Goal: Transaction & Acquisition: Purchase product/service

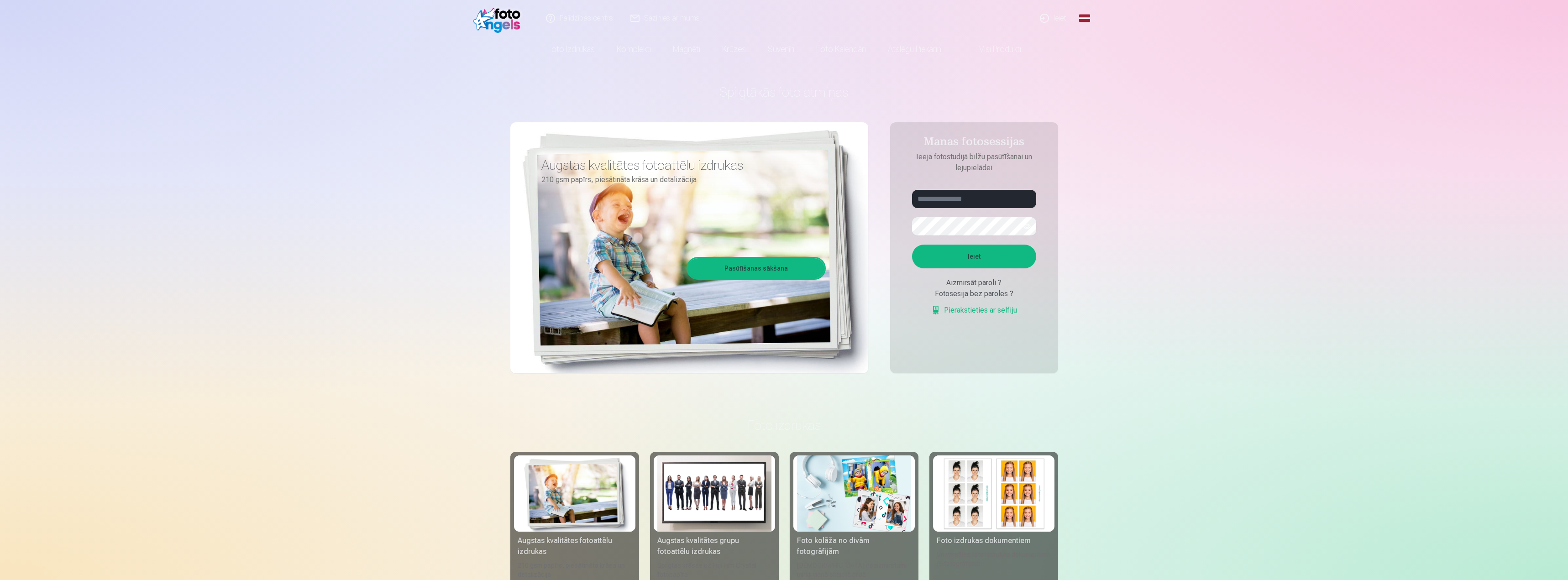
click at [1050, 20] on link "Ieiet" at bounding box center [1053, 18] width 44 height 36
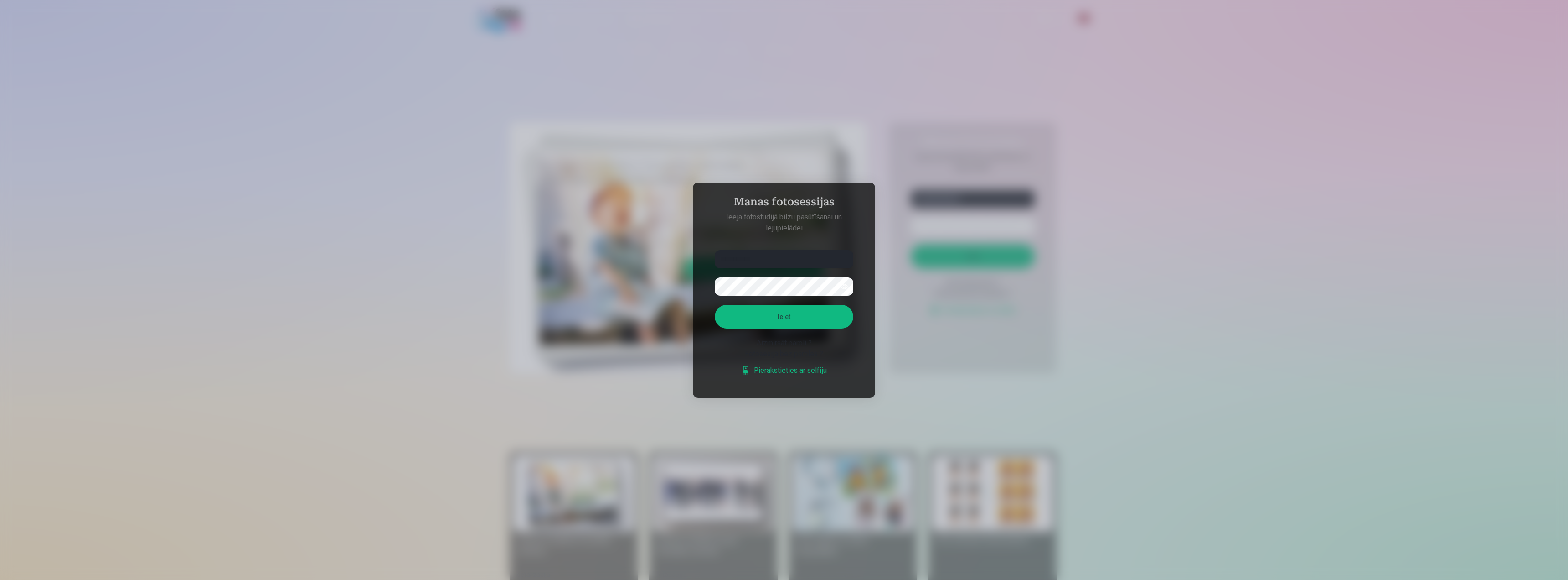
type input "**********"
click at [842, 286] on button "button" at bounding box center [844, 286] width 17 height 17
click at [786, 318] on button "Ieiet" at bounding box center [784, 316] width 139 height 24
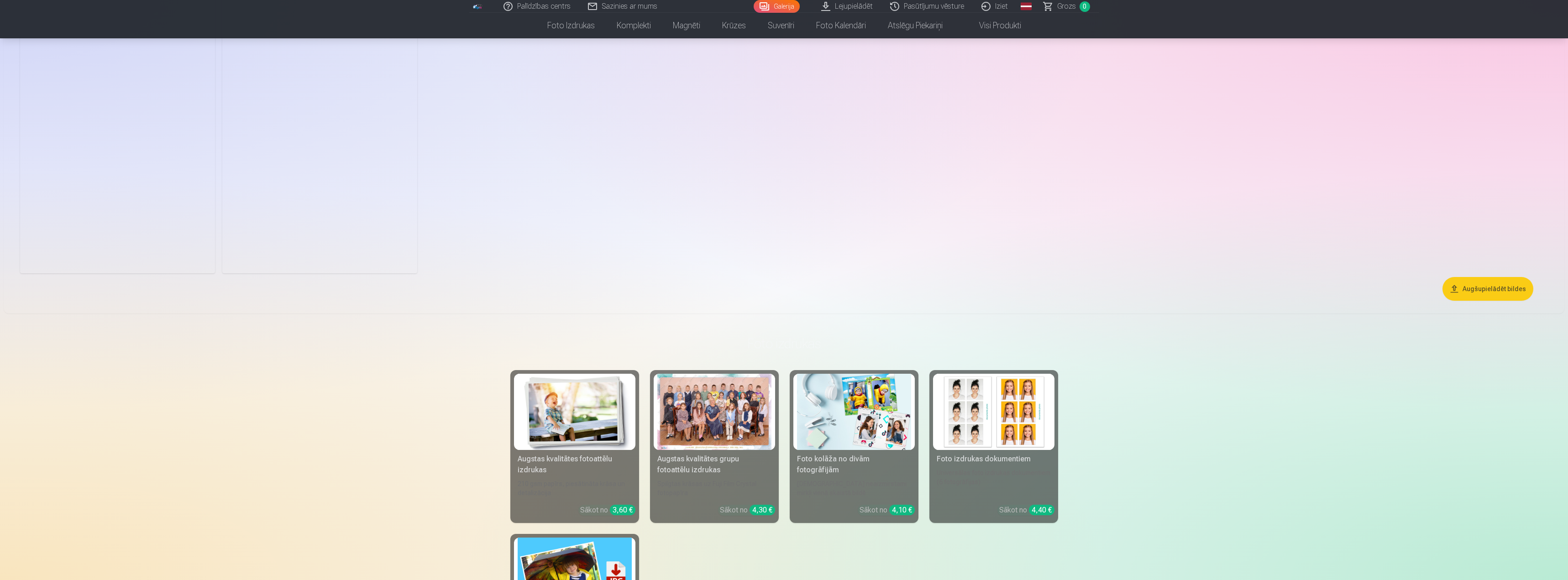
scroll to position [866, 0]
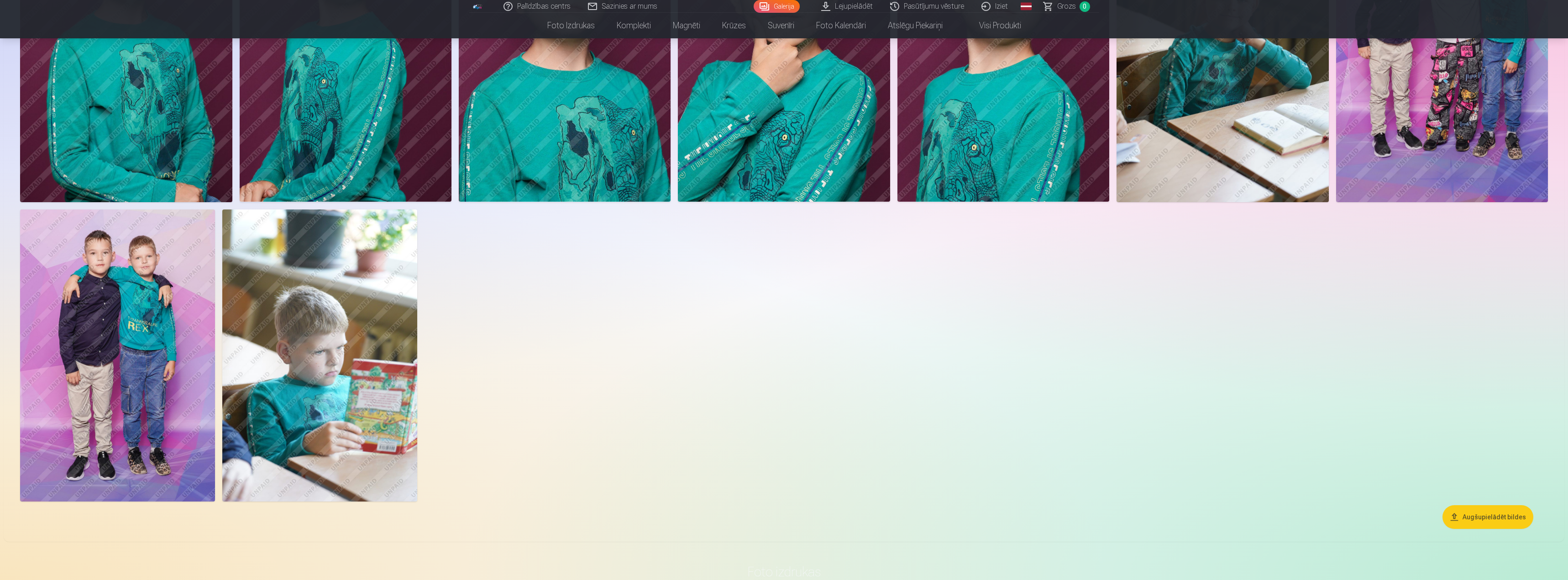
click at [1486, 516] on button "Augšupielādēt bildes" at bounding box center [1487, 516] width 90 height 24
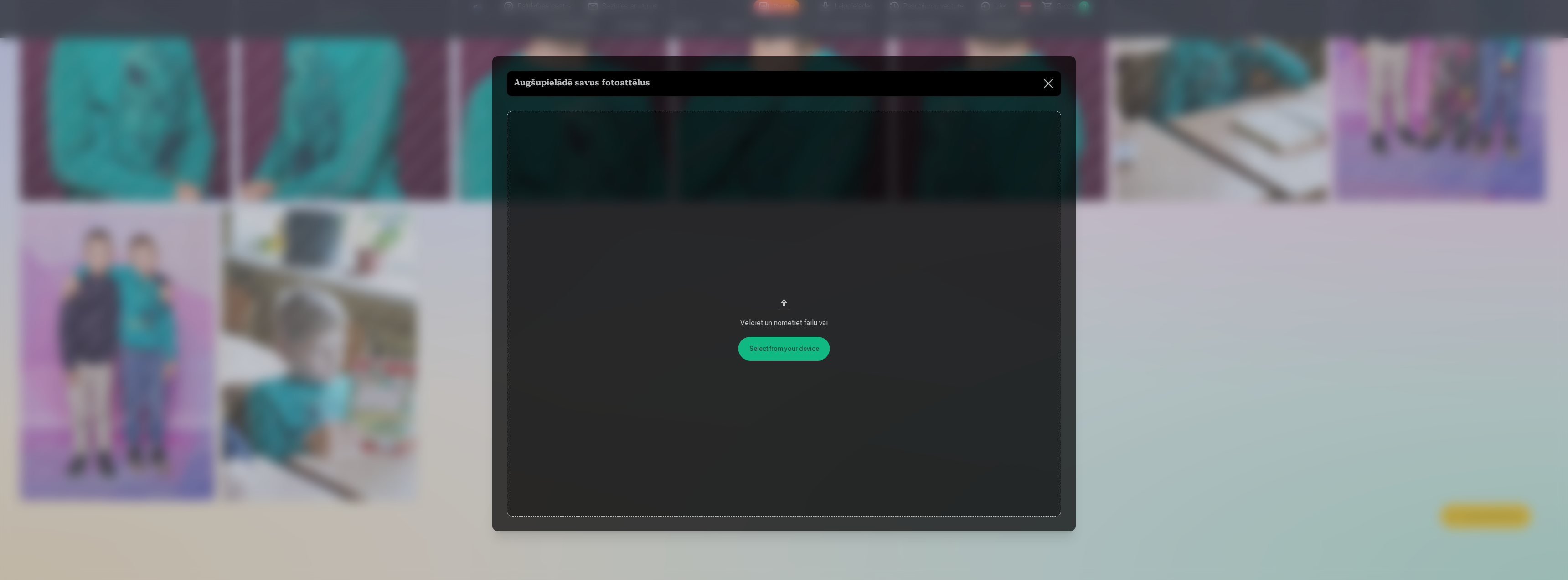
drag, startPoint x: 785, startPoint y: 323, endPoint x: 790, endPoint y: 214, distance: 109.1
click at [790, 215] on button "Velciet un nometiet failu vai" at bounding box center [783, 314] width 554 height 406
drag, startPoint x: 780, startPoint y: 323, endPoint x: 793, endPoint y: 252, distance: 72.2
click at [793, 252] on button "Velciet un nometiet failu vai" at bounding box center [783, 314] width 554 height 406
click at [1048, 83] on button at bounding box center [1048, 83] width 26 height 26
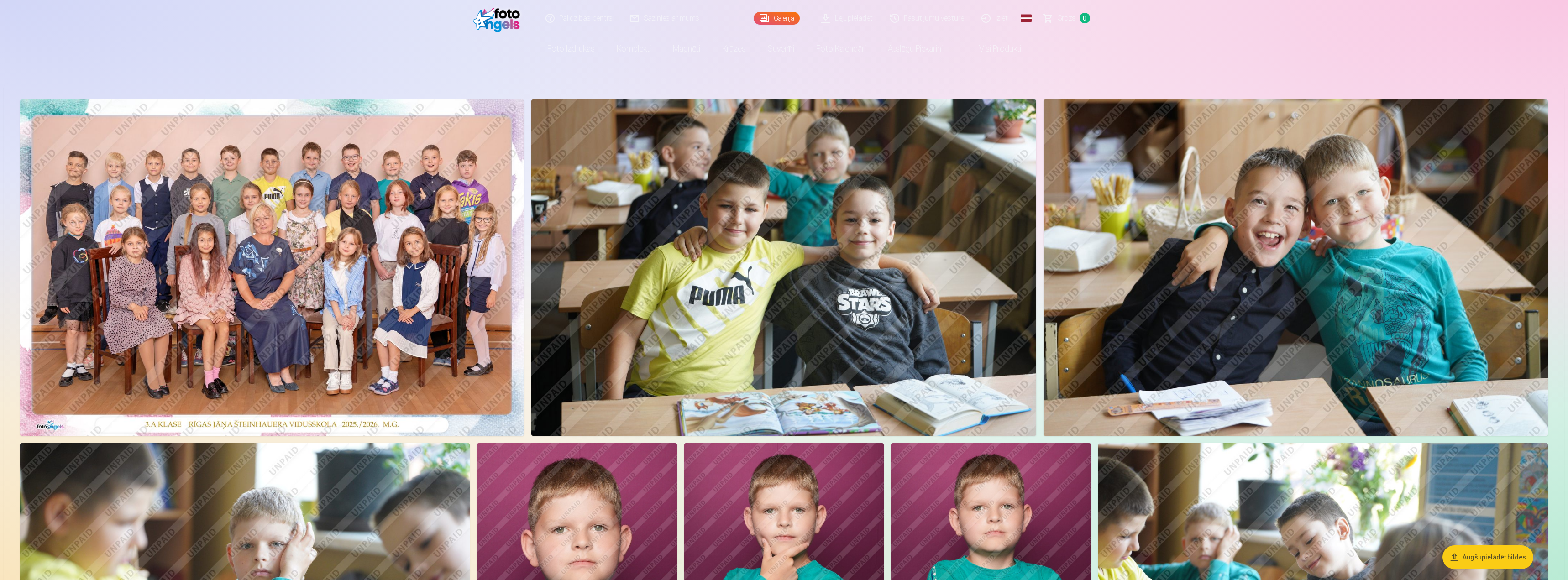
scroll to position [0, 0]
click at [925, 20] on link "Pasūtījumu vēsture" at bounding box center [928, 18] width 91 height 36
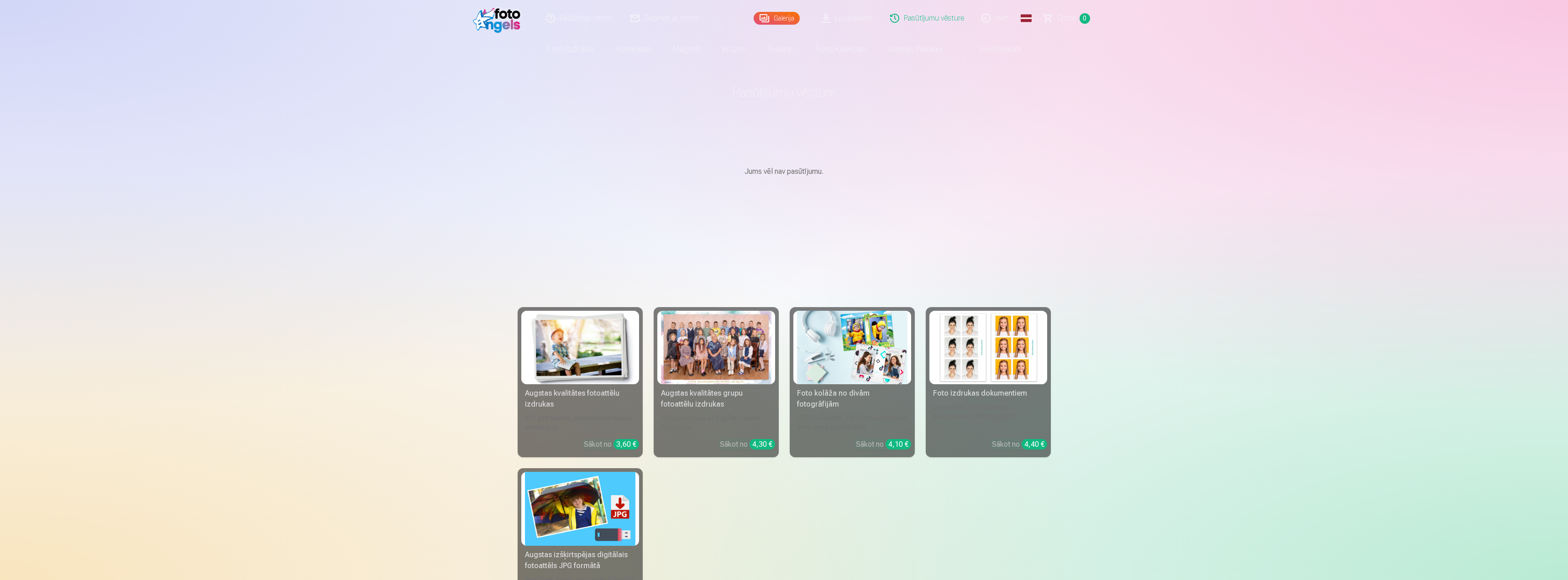
click at [857, 19] on link "Lejupielādēt" at bounding box center [847, 18] width 69 height 36
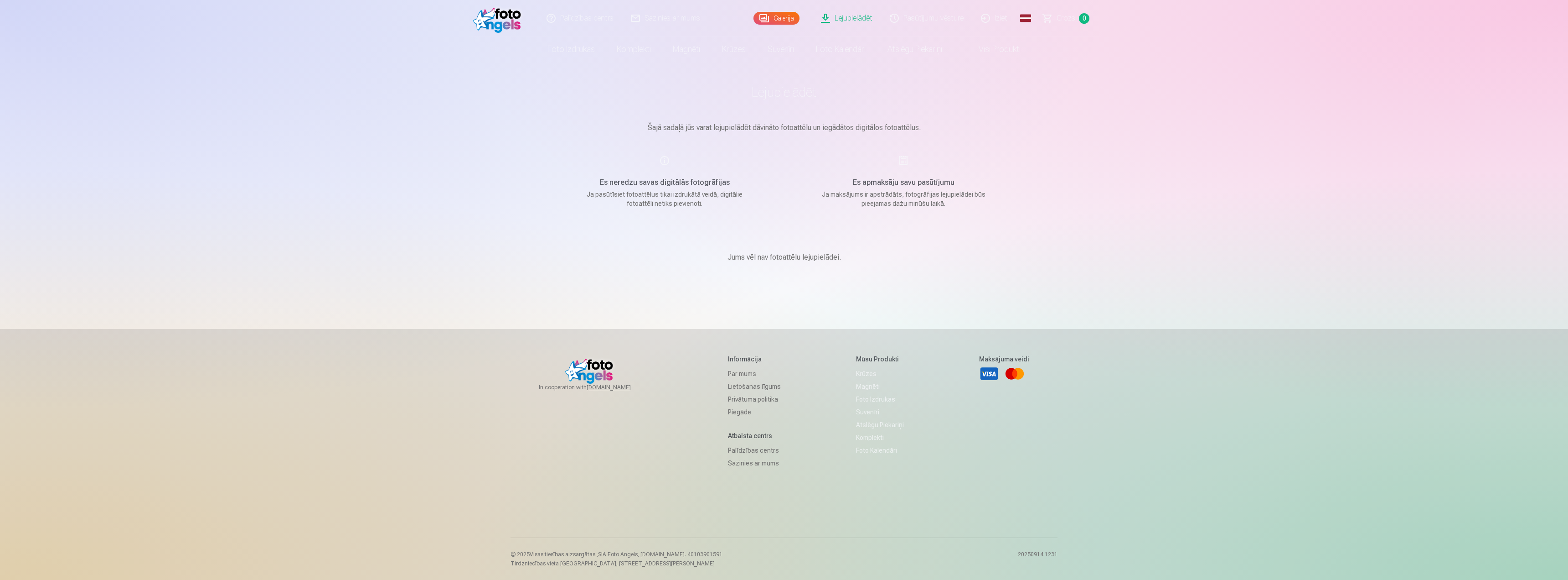
click at [923, 22] on link "Pasūtījumu vēsture" at bounding box center [927, 18] width 91 height 36
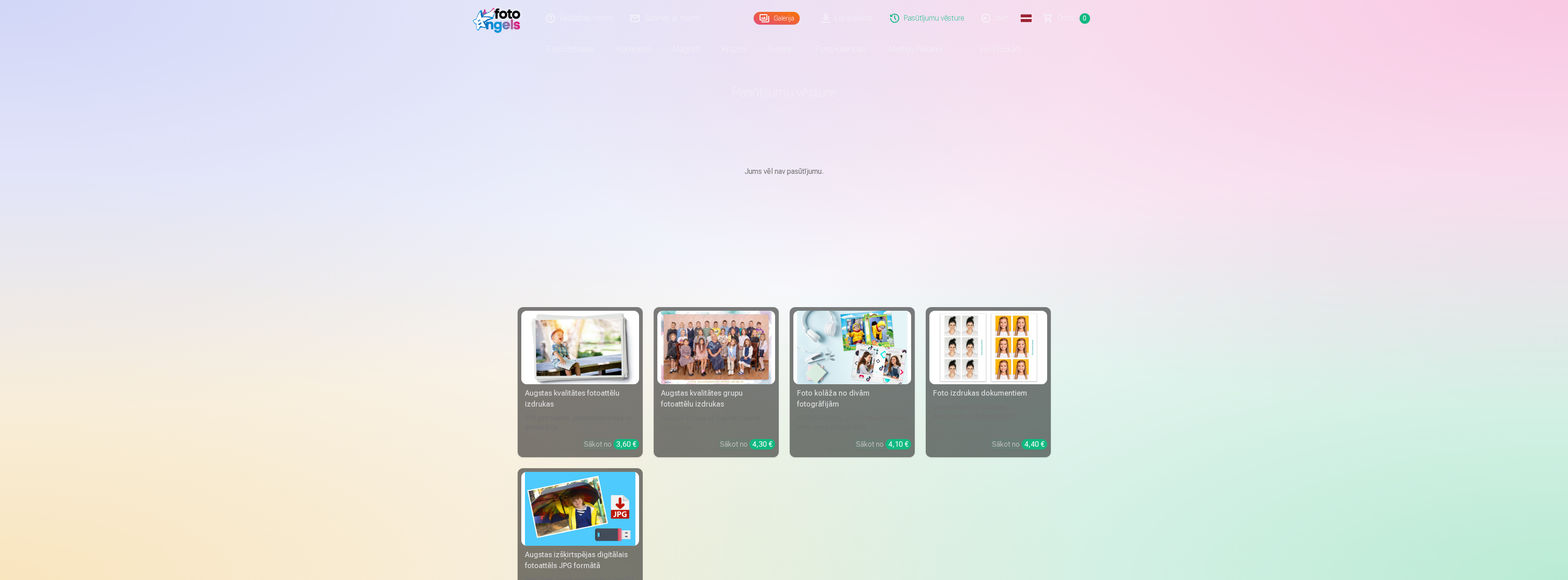
click at [782, 14] on link "Galerija" at bounding box center [776, 17] width 46 height 12
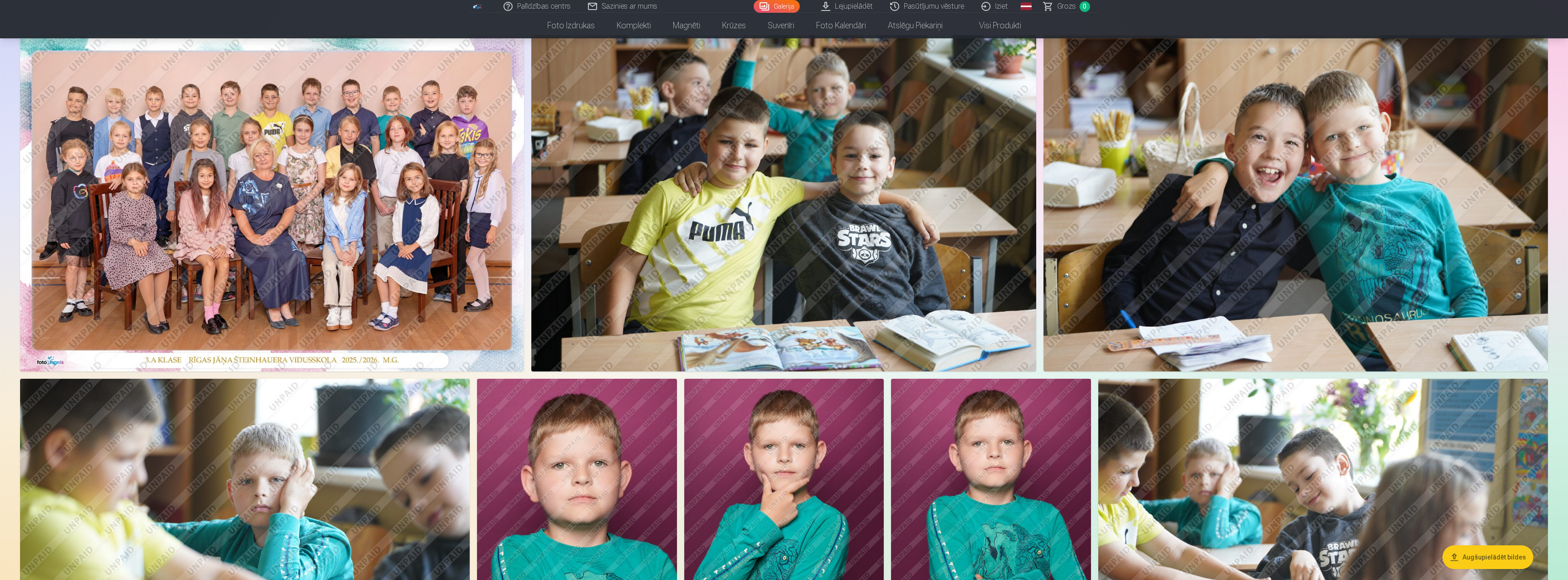
scroll to position [46, 0]
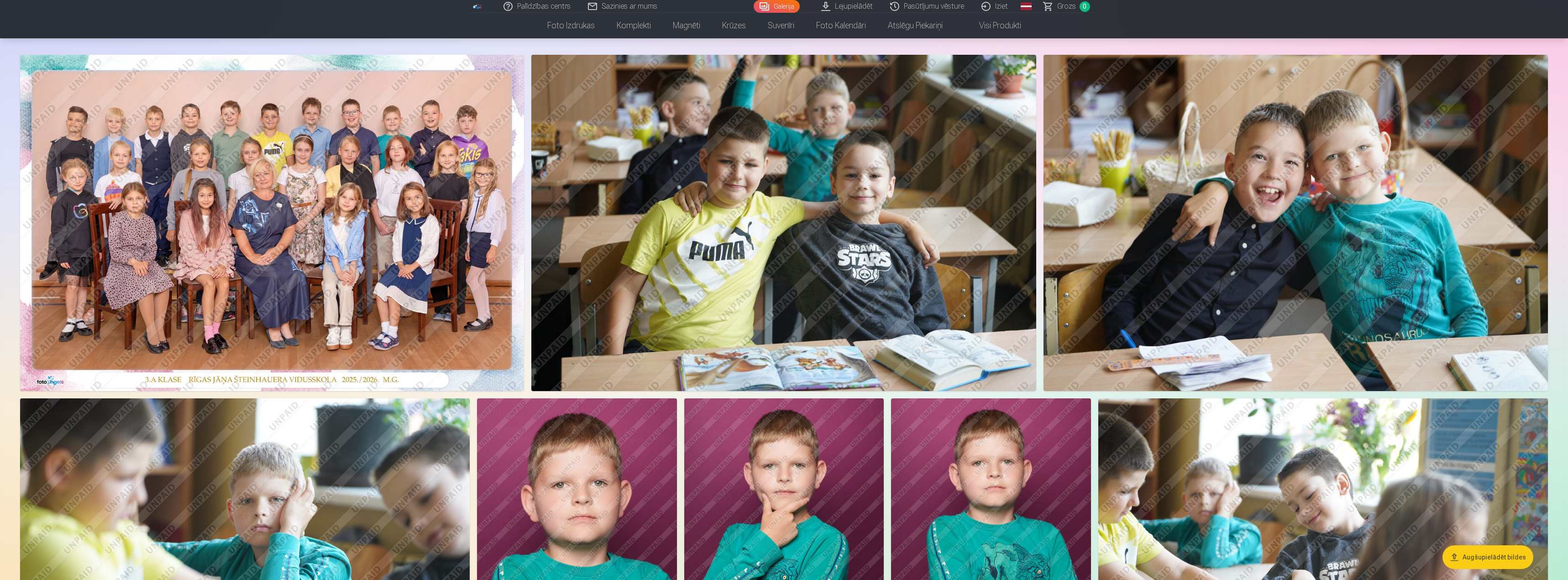
click at [280, 173] on img at bounding box center [272, 223] width 504 height 337
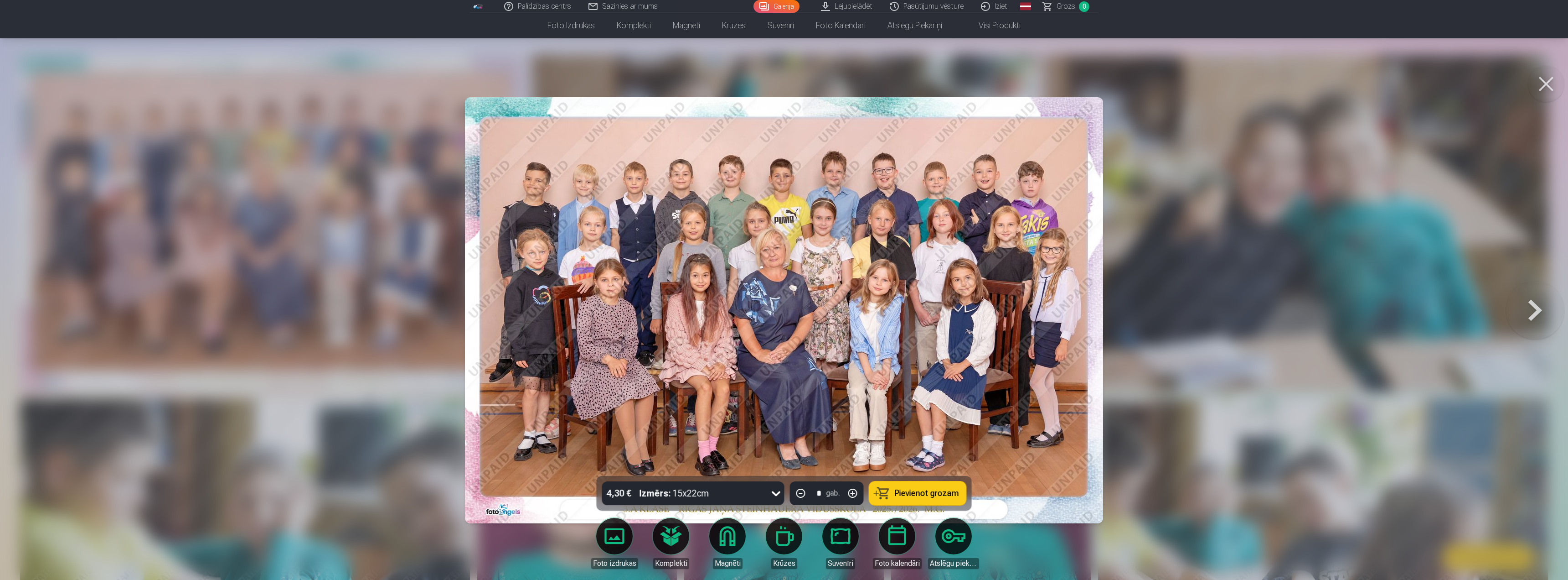
click at [1527, 312] on button at bounding box center [1535, 310] width 58 height 314
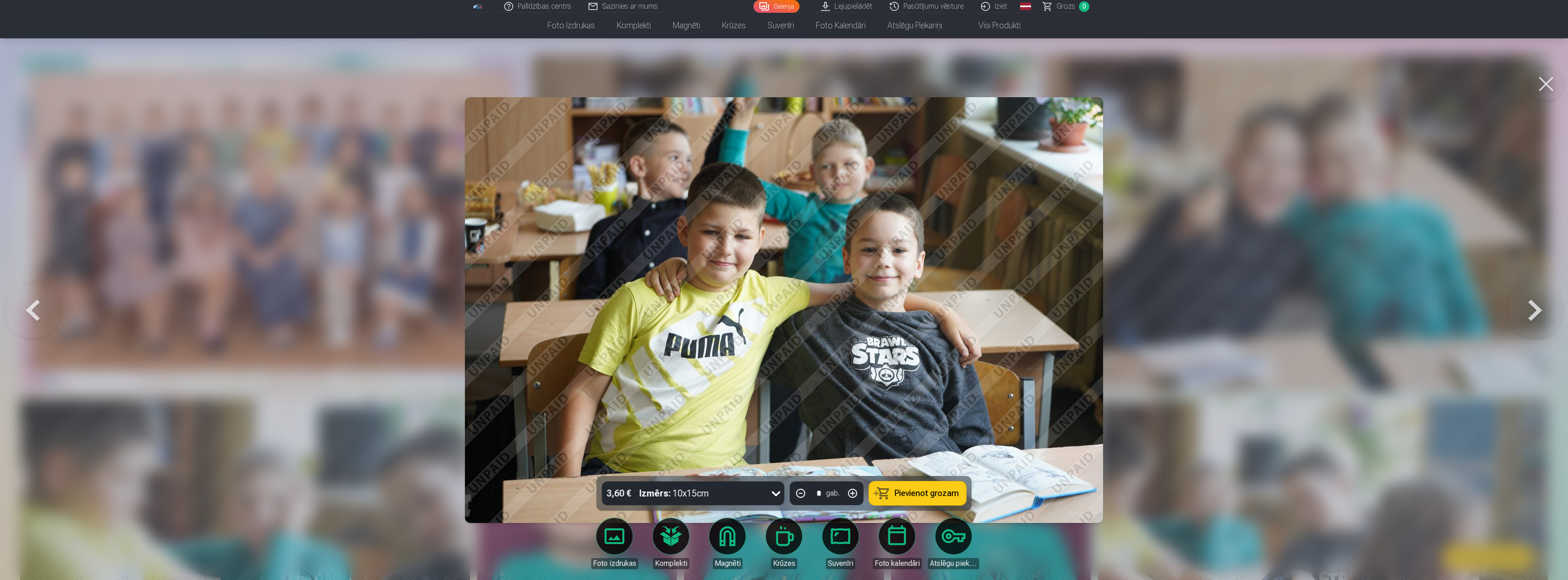
click at [51, 326] on button at bounding box center [32, 310] width 58 height 314
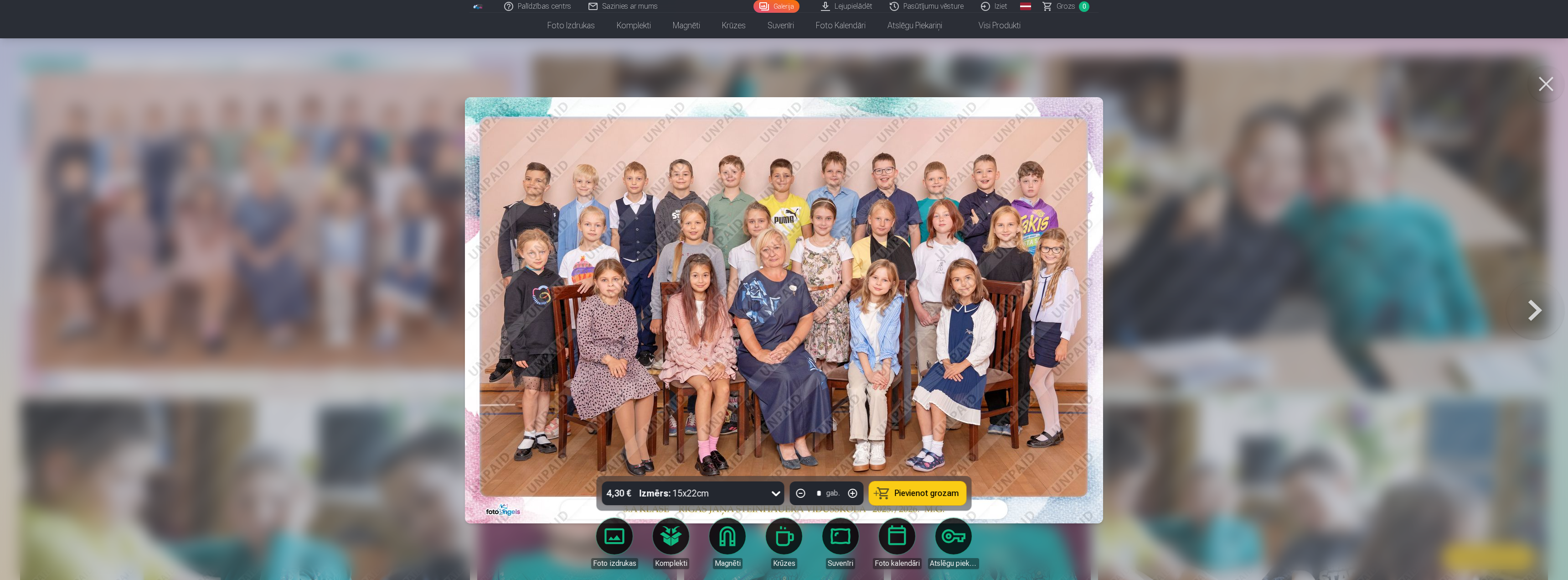
click at [917, 493] on span "Pievienot grozam" at bounding box center [927, 493] width 65 height 9
click at [1478, 317] on div at bounding box center [784, 290] width 1568 height 580
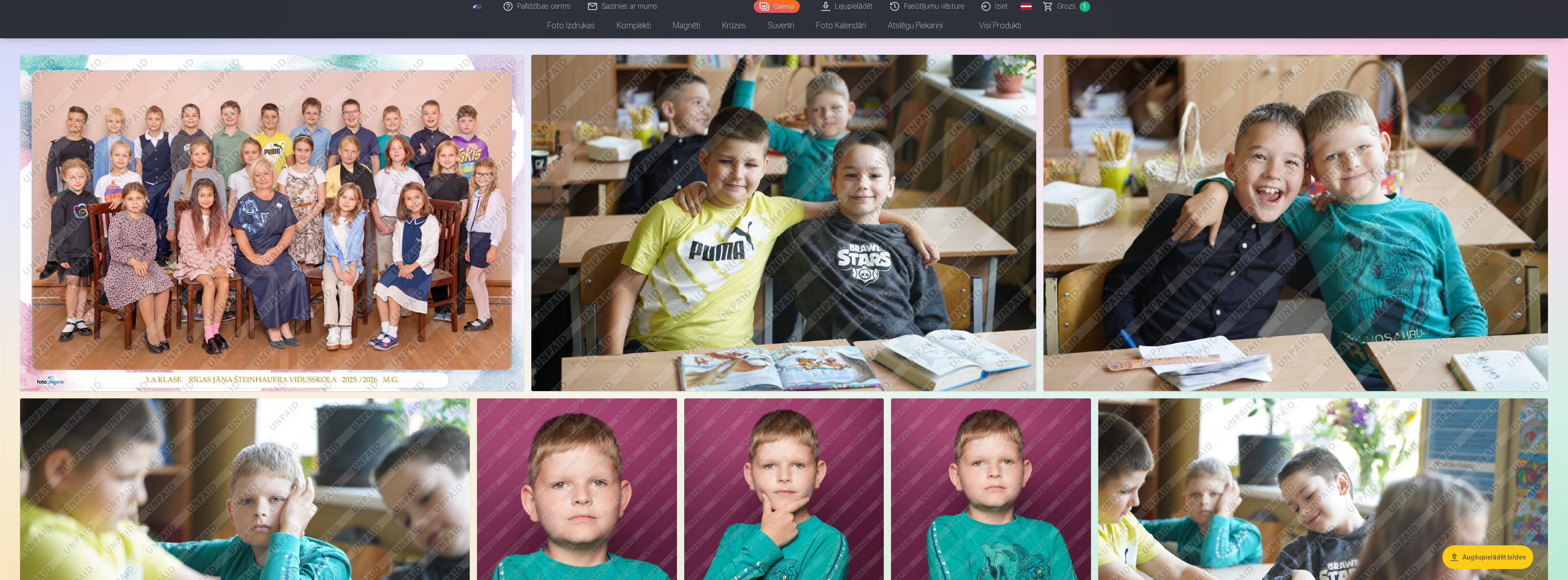
click at [830, 174] on img at bounding box center [783, 223] width 504 height 337
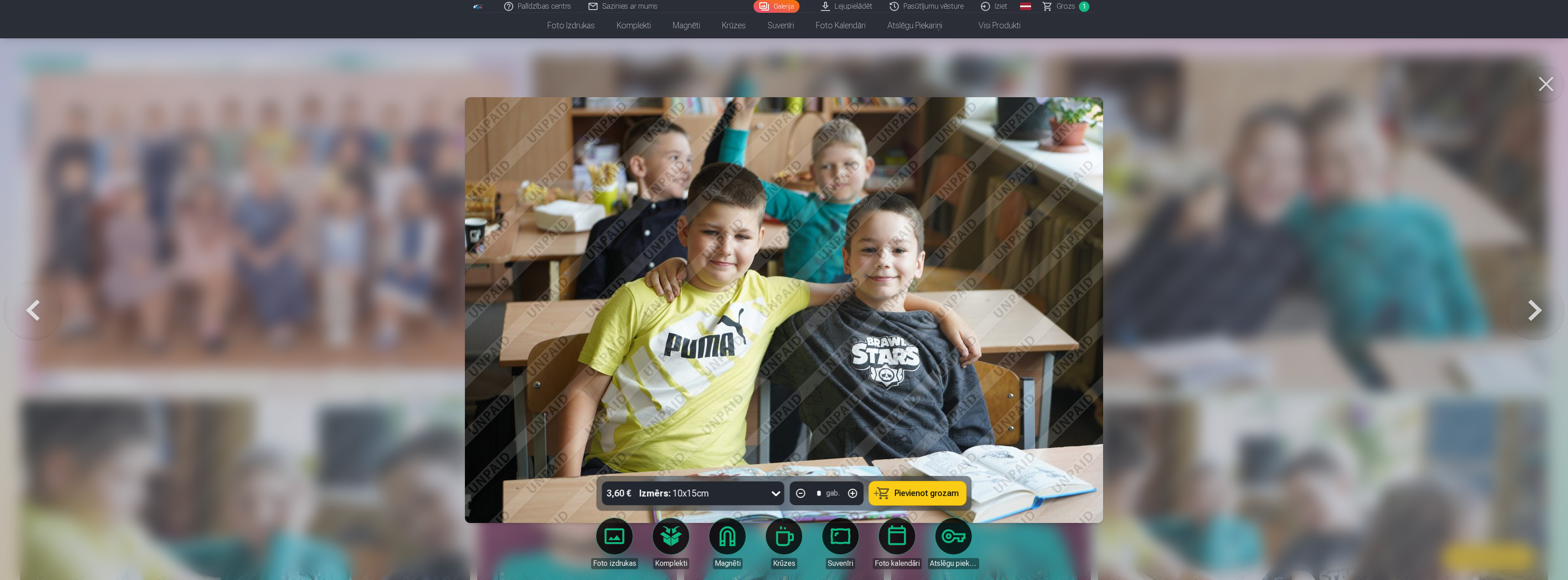
click at [1535, 310] on button at bounding box center [1535, 310] width 58 height 314
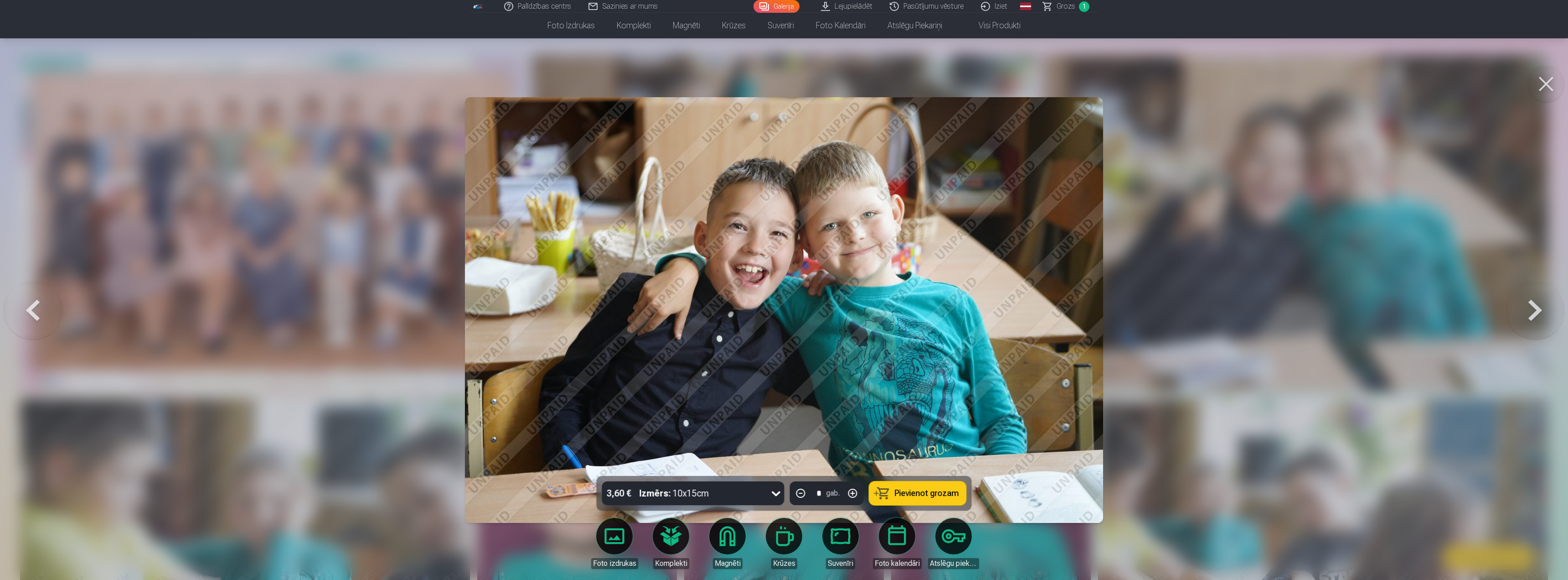
click at [931, 490] on span "Pievienot grozam" at bounding box center [927, 493] width 65 height 9
click at [1531, 311] on button at bounding box center [1535, 310] width 58 height 314
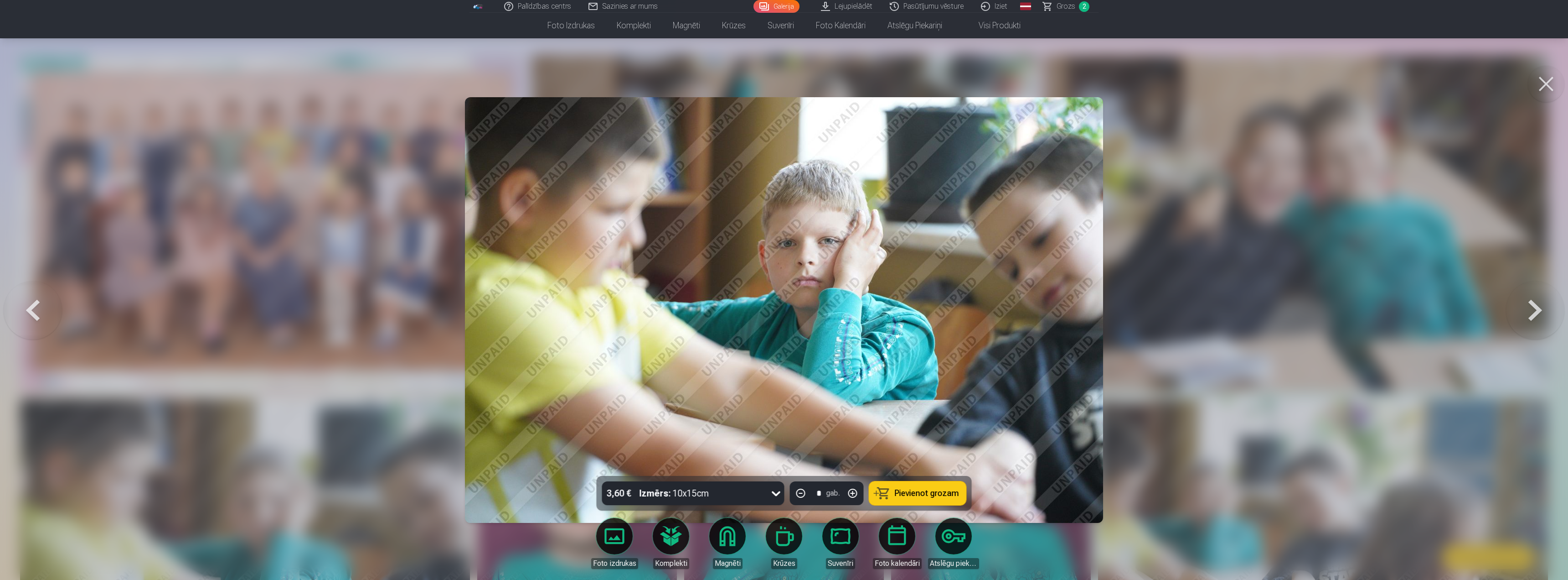
click at [1529, 311] on button at bounding box center [1535, 310] width 58 height 314
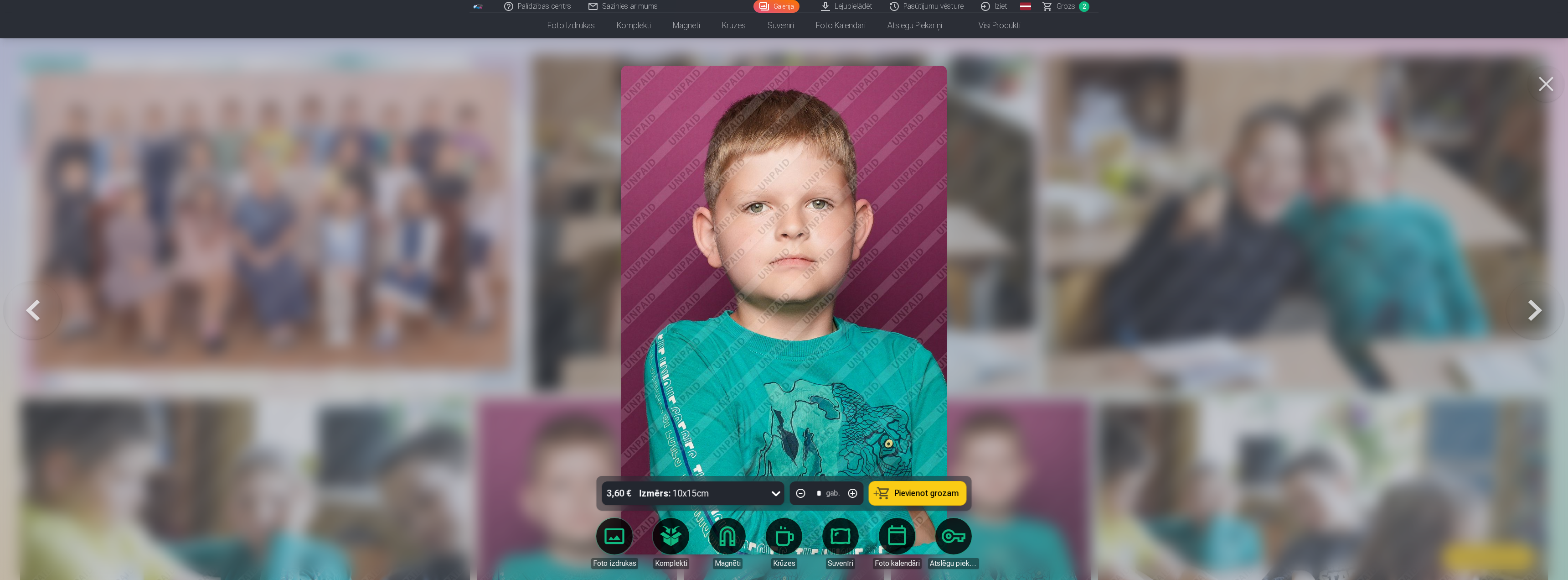
click at [945, 491] on span "Pievienot grozam" at bounding box center [927, 493] width 65 height 9
click at [1530, 309] on button at bounding box center [1535, 310] width 58 height 314
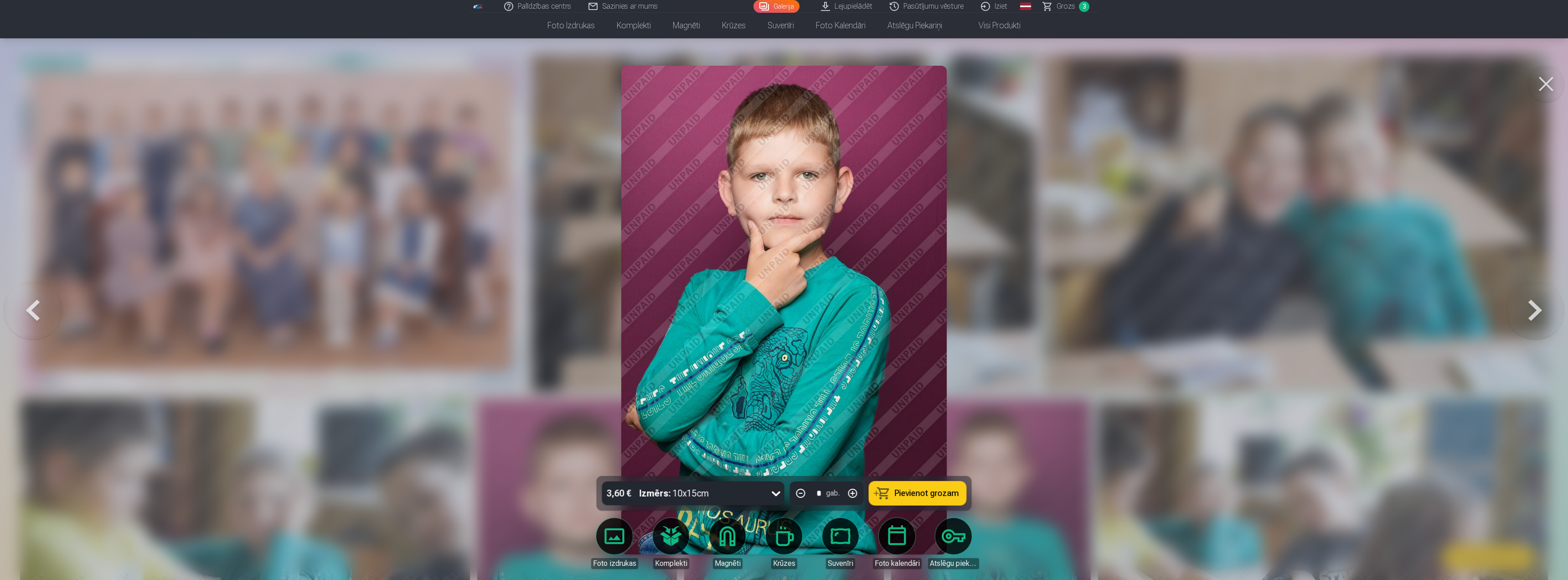
click at [940, 490] on span "Pievienot grozam" at bounding box center [927, 493] width 65 height 9
click at [1533, 313] on button at bounding box center [1535, 310] width 58 height 314
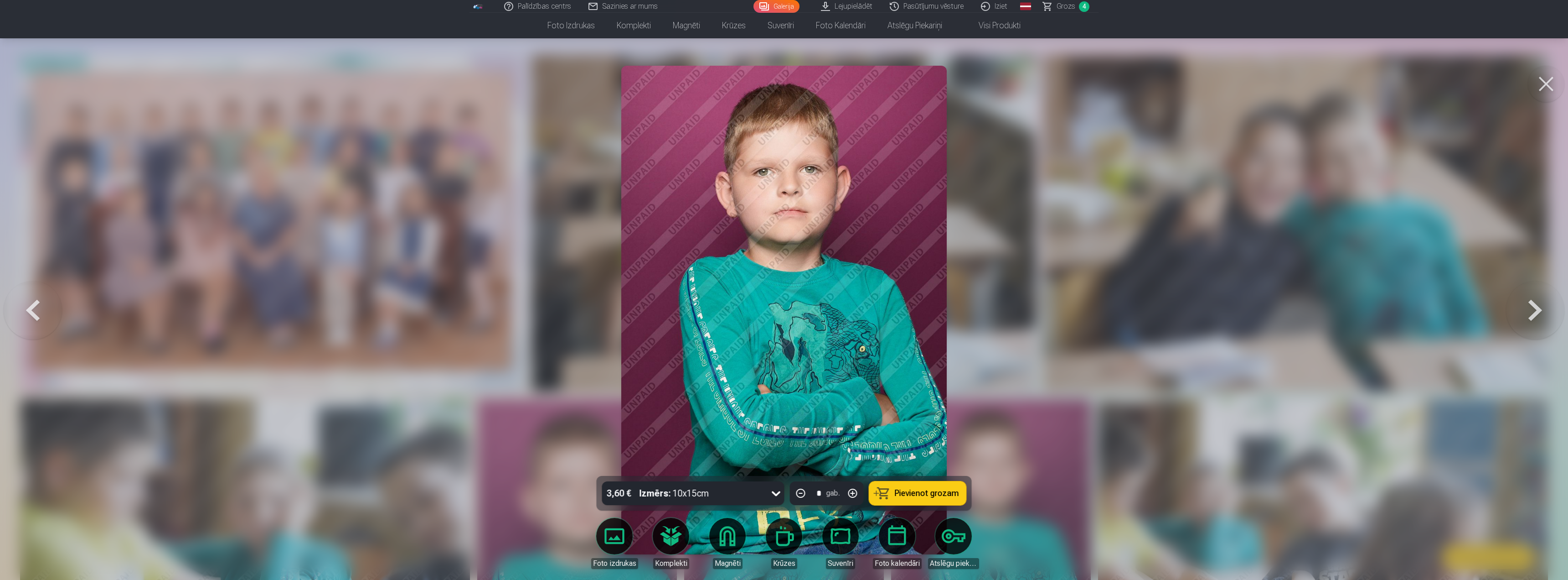
click at [921, 491] on span "Pievienot grozam" at bounding box center [927, 493] width 65 height 9
click at [1523, 308] on button at bounding box center [1535, 310] width 58 height 314
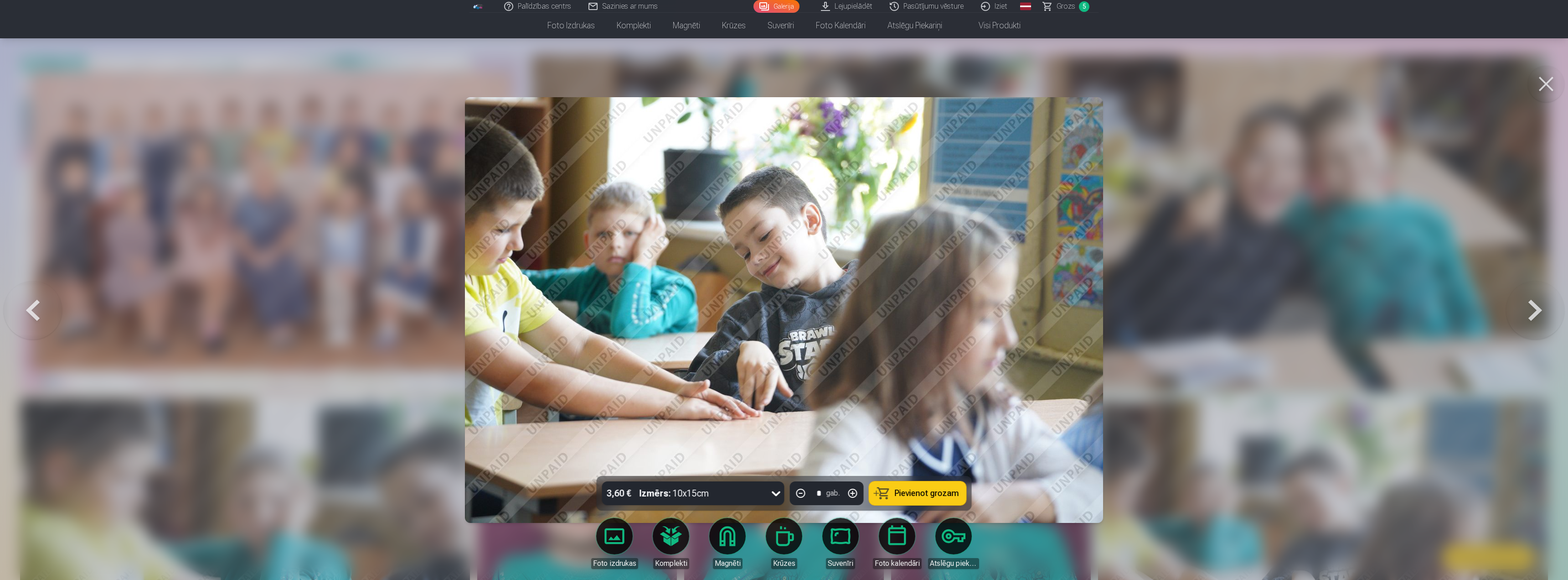
click at [1527, 309] on button at bounding box center [1535, 310] width 58 height 314
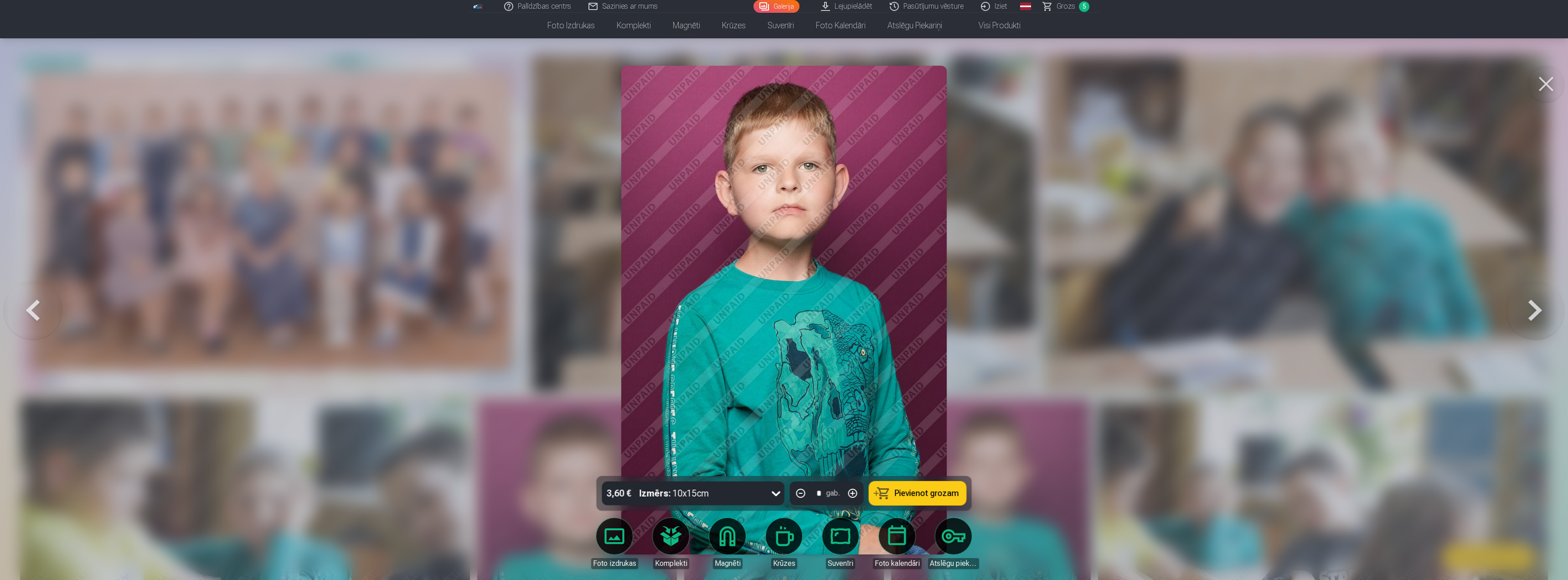
click at [1527, 309] on button at bounding box center [1535, 310] width 58 height 314
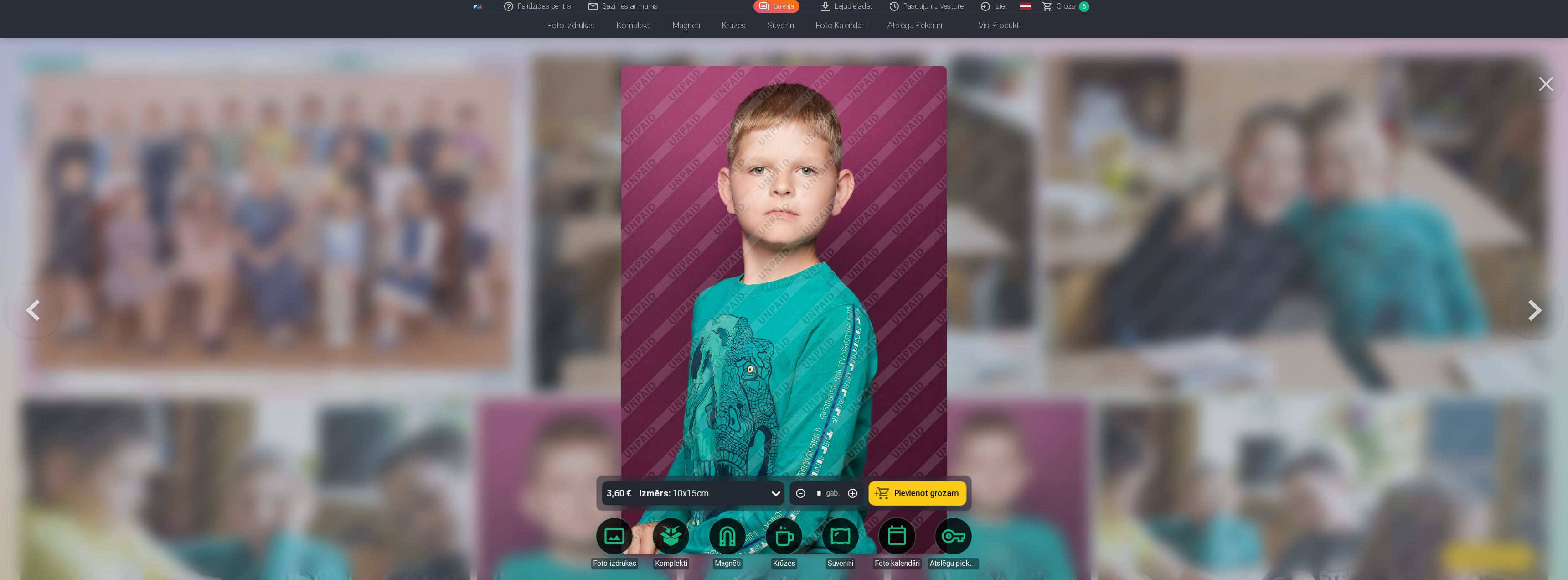
click at [1526, 309] on button at bounding box center [1535, 310] width 58 height 314
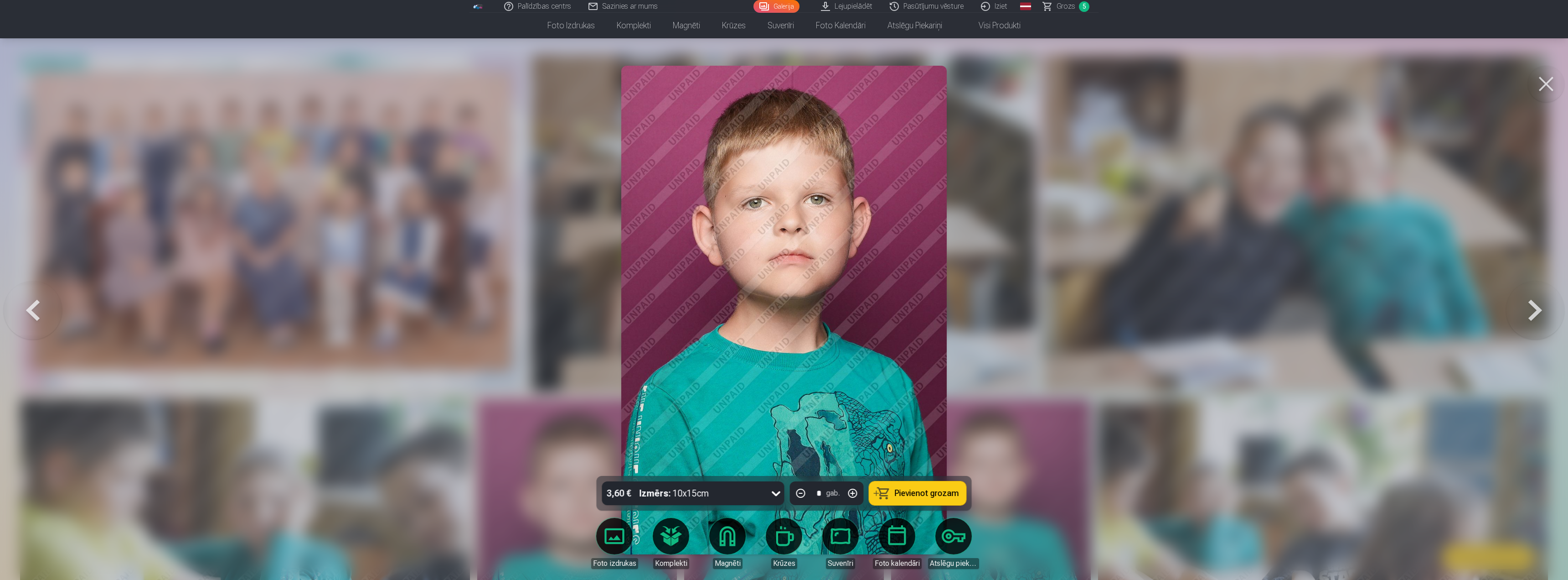
click at [1526, 309] on button at bounding box center [1535, 310] width 58 height 314
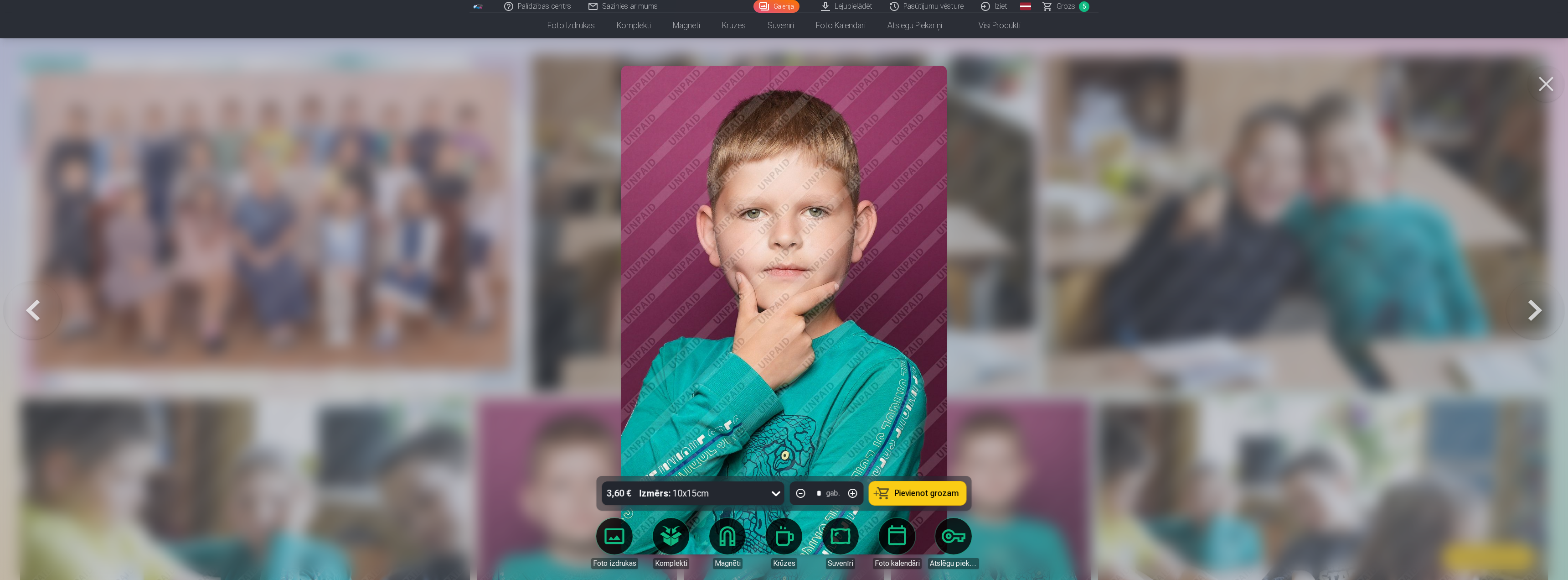
click at [1526, 309] on button at bounding box center [1535, 310] width 58 height 314
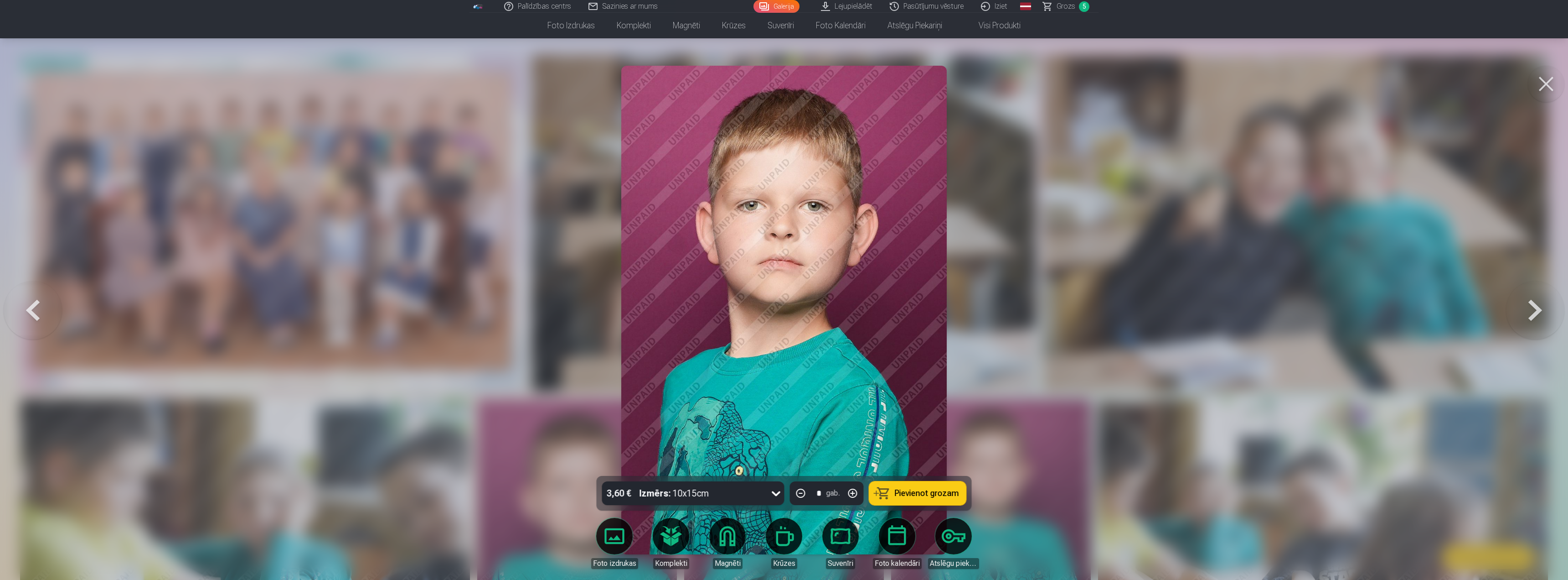
click at [1526, 309] on button at bounding box center [1535, 310] width 58 height 314
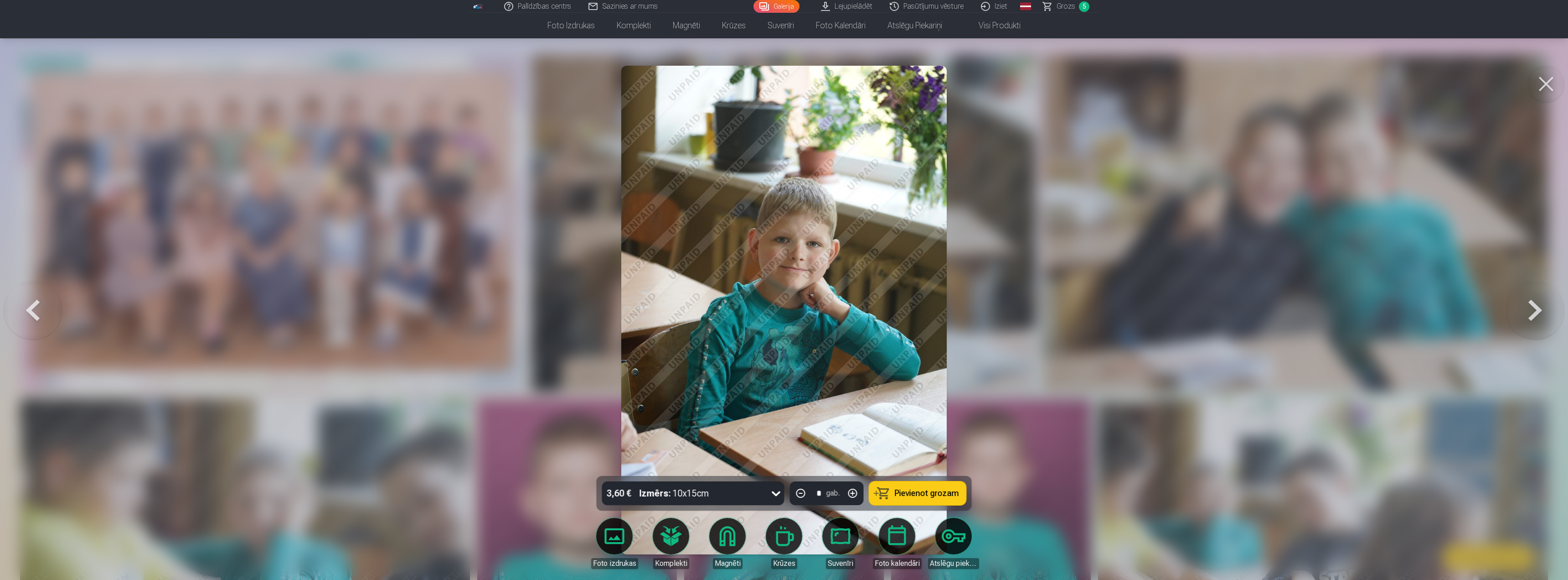
click at [928, 491] on span "Pievienot grozam" at bounding box center [927, 493] width 65 height 9
click at [1529, 300] on button at bounding box center [1535, 310] width 58 height 314
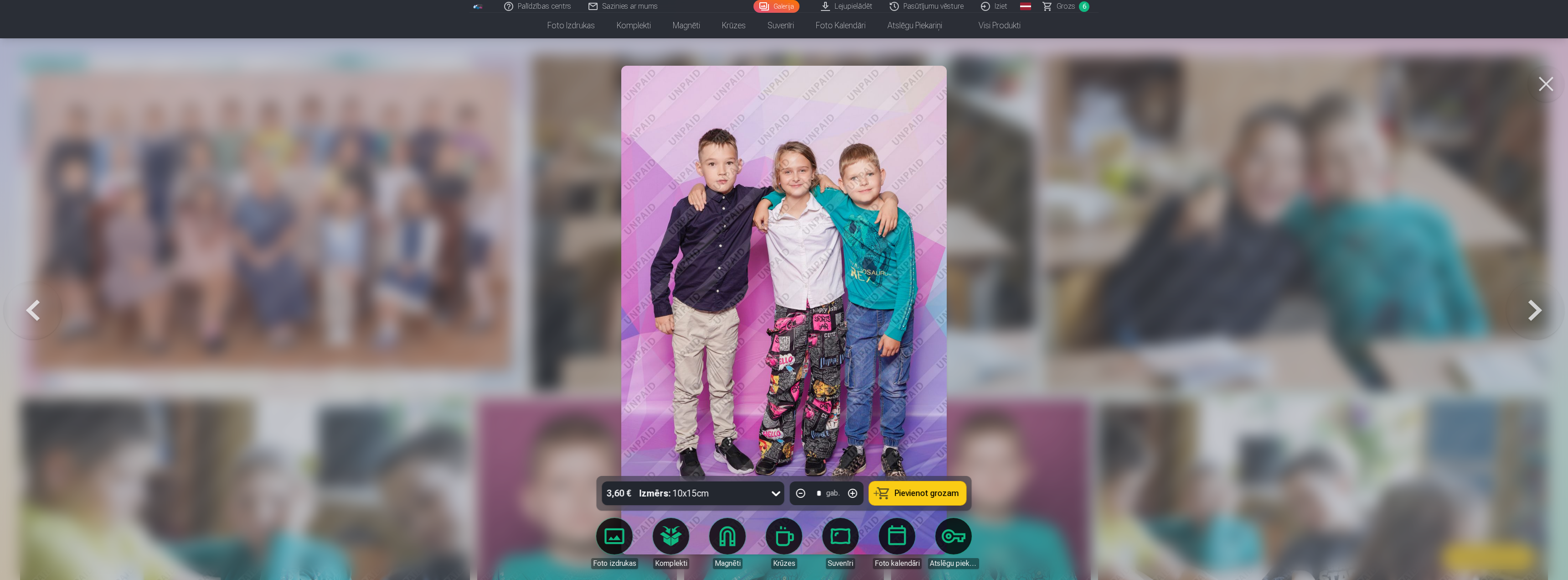
click at [945, 489] on span "Pievienot grozam" at bounding box center [927, 493] width 65 height 9
click at [1538, 316] on button at bounding box center [1535, 310] width 58 height 314
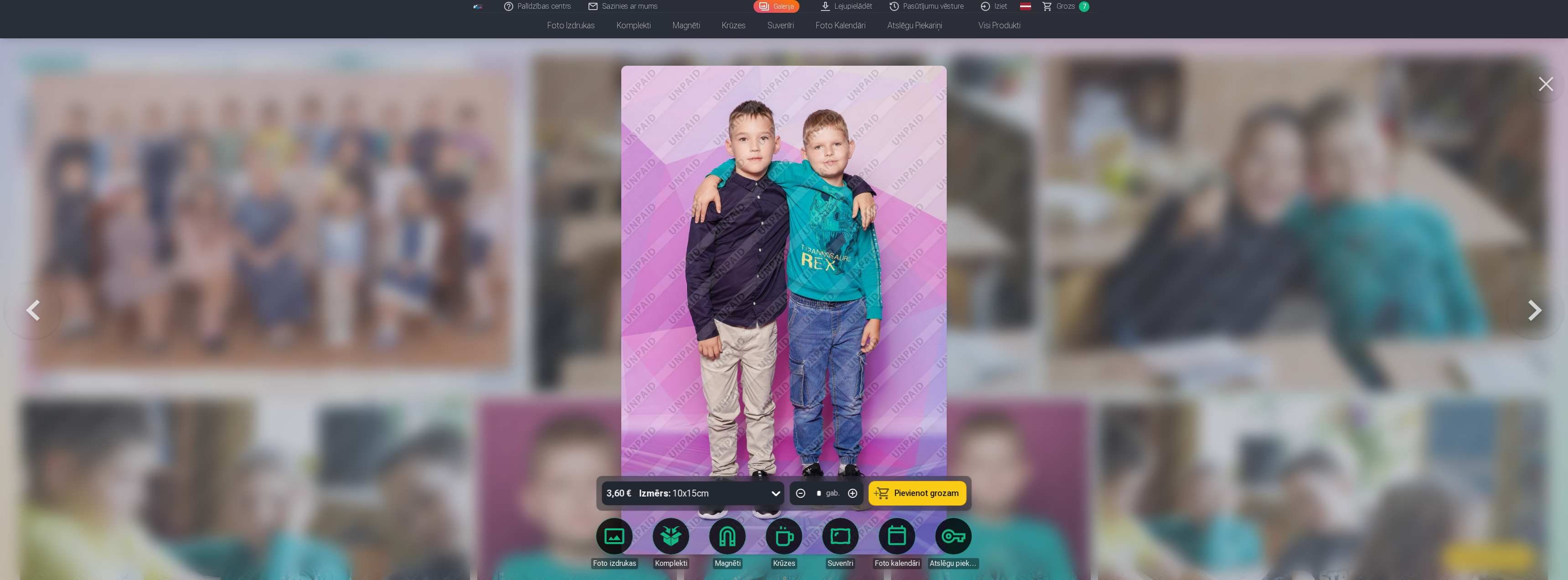
click at [936, 492] on span "Pievienot grozam" at bounding box center [927, 493] width 65 height 9
click at [1529, 309] on button at bounding box center [1535, 310] width 58 height 314
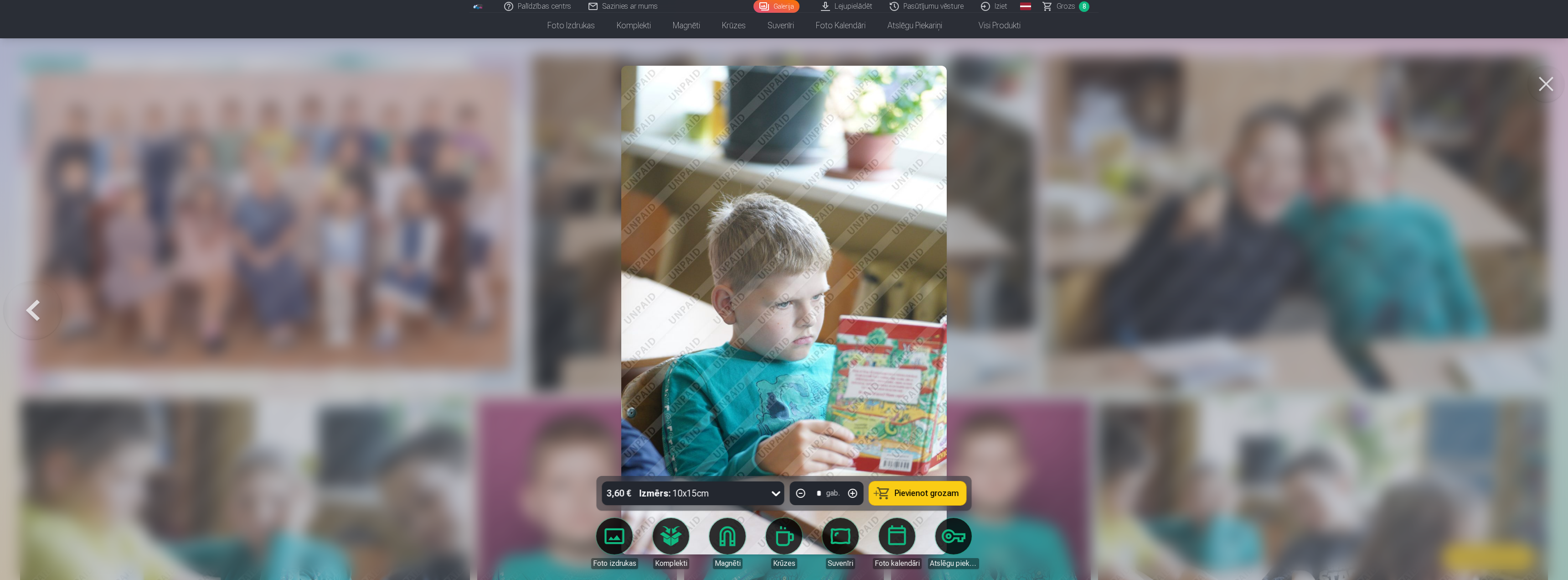
click at [1529, 308] on div at bounding box center [784, 290] width 1568 height 580
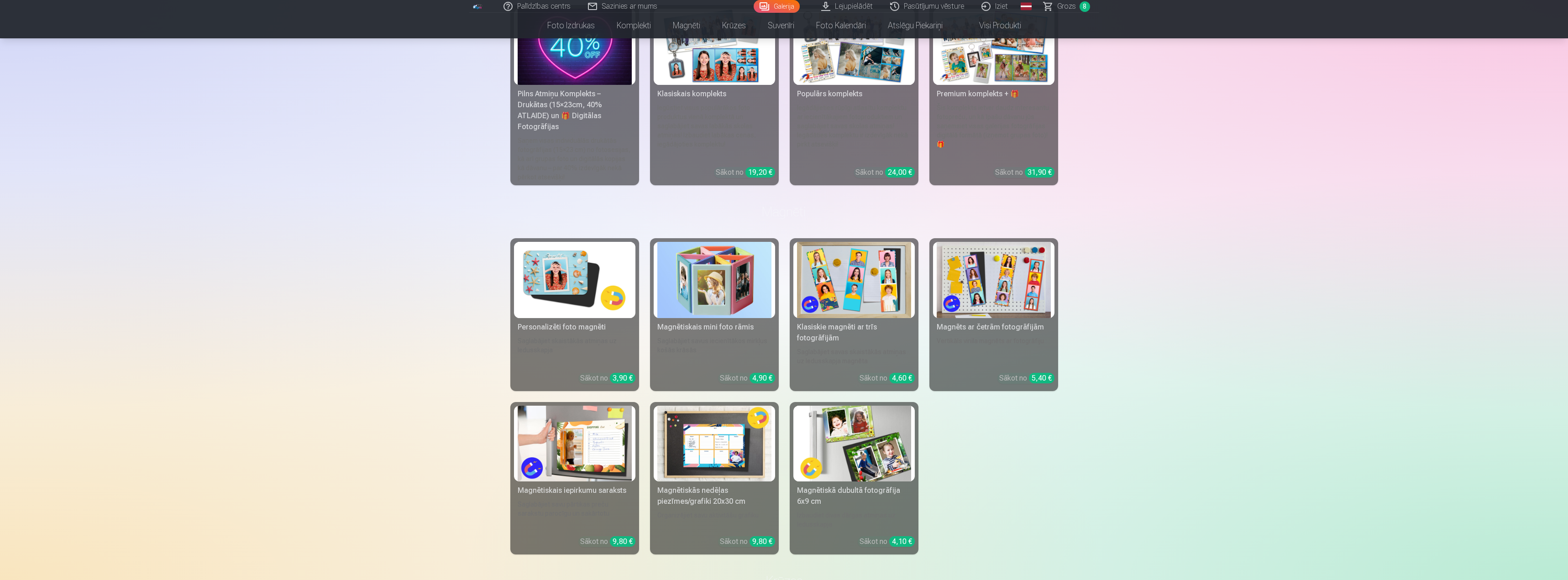
scroll to position [1870, 0]
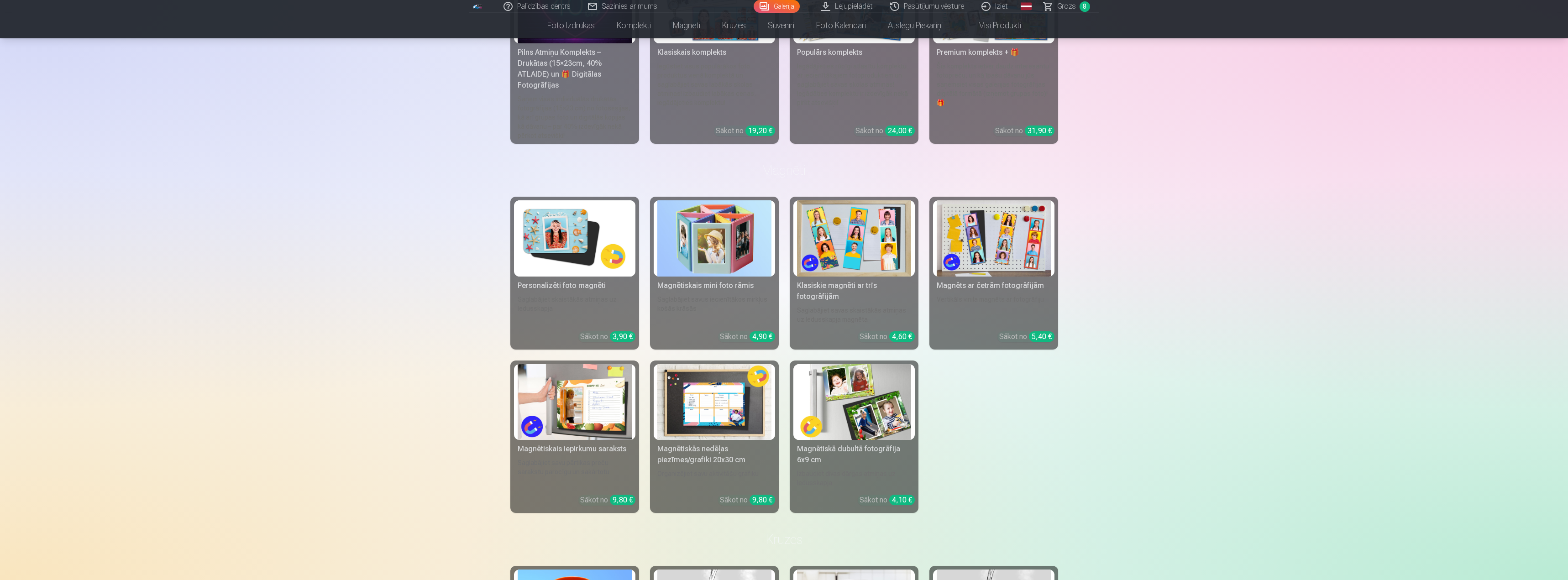
click at [792, 162] on h3 "Magnēti" at bounding box center [784, 169] width 533 height 16
click at [796, 163] on h3 "Magnēti" at bounding box center [784, 169] width 533 height 16
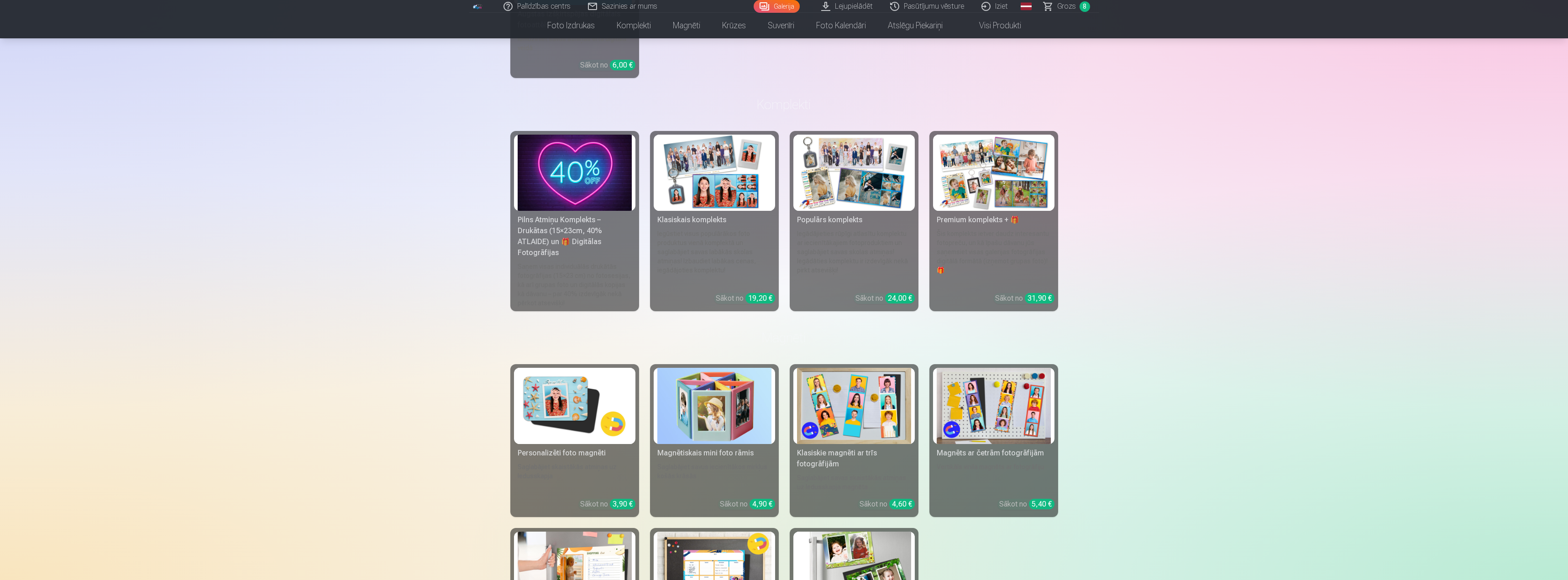
scroll to position [1733, 0]
